Goal: Find specific page/section: Find specific page/section

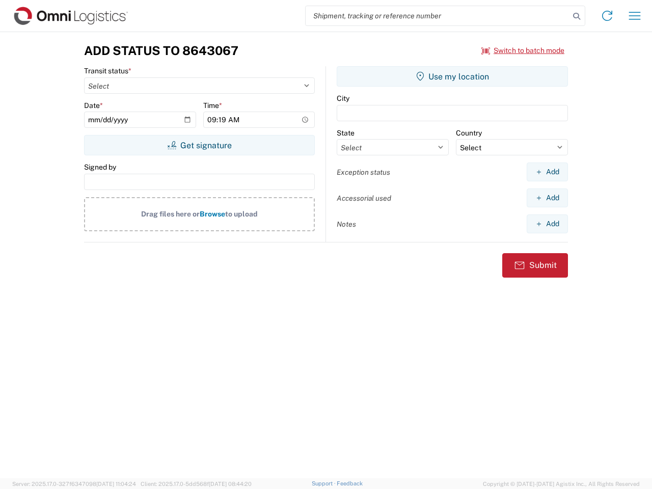
click at [437, 16] on input "search" at bounding box center [437, 15] width 264 height 19
click at [576, 16] on icon at bounding box center [576, 16] width 14 height 14
click at [607, 16] on icon at bounding box center [607, 16] width 16 height 16
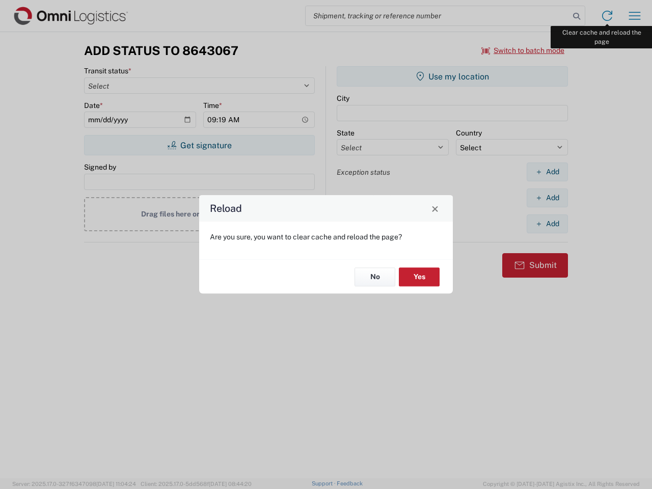
click at [634, 16] on div "Reload Are you sure, you want to clear cache and reload the page? No Yes" at bounding box center [326, 244] width 652 height 489
click at [523, 50] on div "Reload Are you sure, you want to clear cache and reload the page? No Yes" at bounding box center [326, 244] width 652 height 489
click at [199, 145] on div "Reload Are you sure, you want to clear cache and reload the page? No Yes" at bounding box center [326, 244] width 652 height 489
click at [452, 76] on div "Reload Are you sure, you want to clear cache and reload the page? No Yes" at bounding box center [326, 244] width 652 height 489
click at [547, 172] on div "Reload Are you sure, you want to clear cache and reload the page? No Yes" at bounding box center [326, 244] width 652 height 489
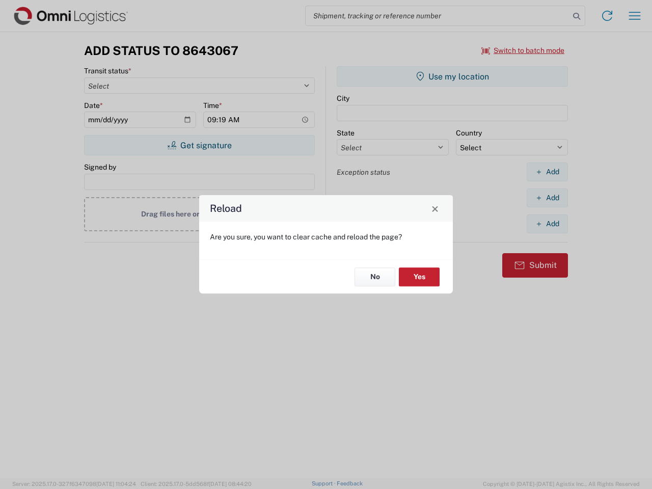
click at [547, 198] on div "Reload Are you sure, you want to clear cache and reload the page? No Yes" at bounding box center [326, 244] width 652 height 489
click at [547, 224] on div "Reload Are you sure, you want to clear cache and reload the page? No Yes" at bounding box center [326, 244] width 652 height 489
